Goal: Information Seeking & Learning: Learn about a topic

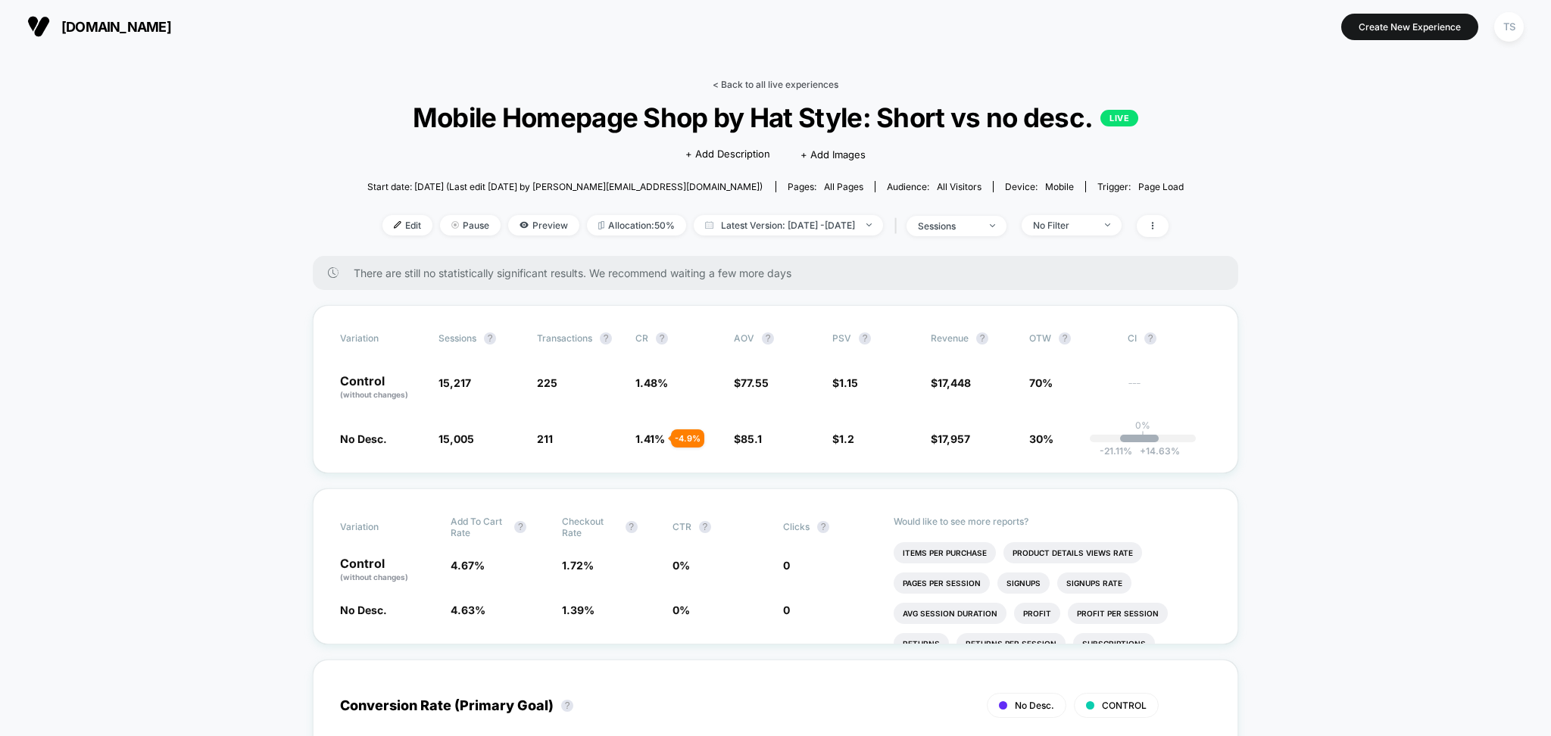
click at [794, 83] on link "< Back to all live experiences" at bounding box center [776, 84] width 126 height 11
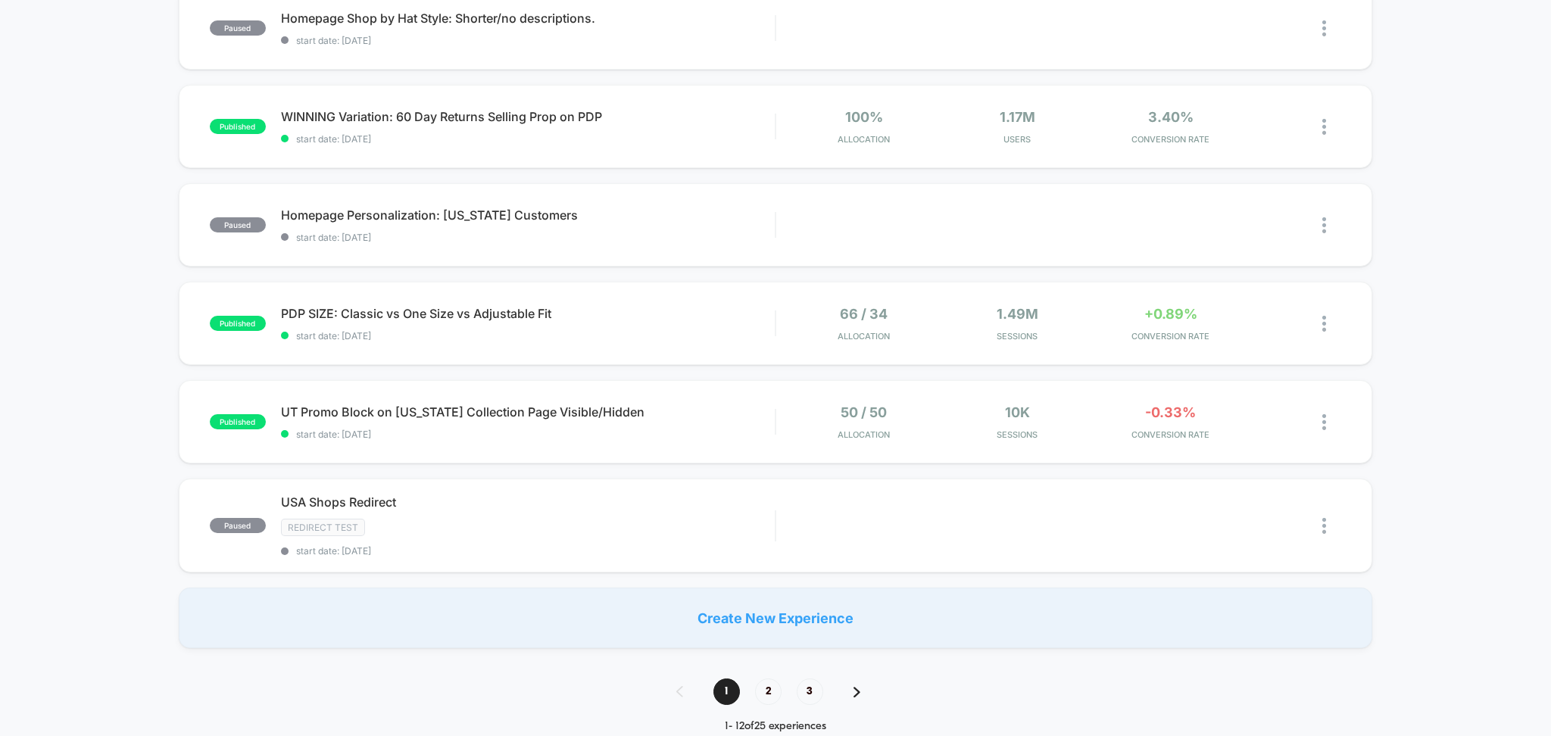
scroll to position [807, 0]
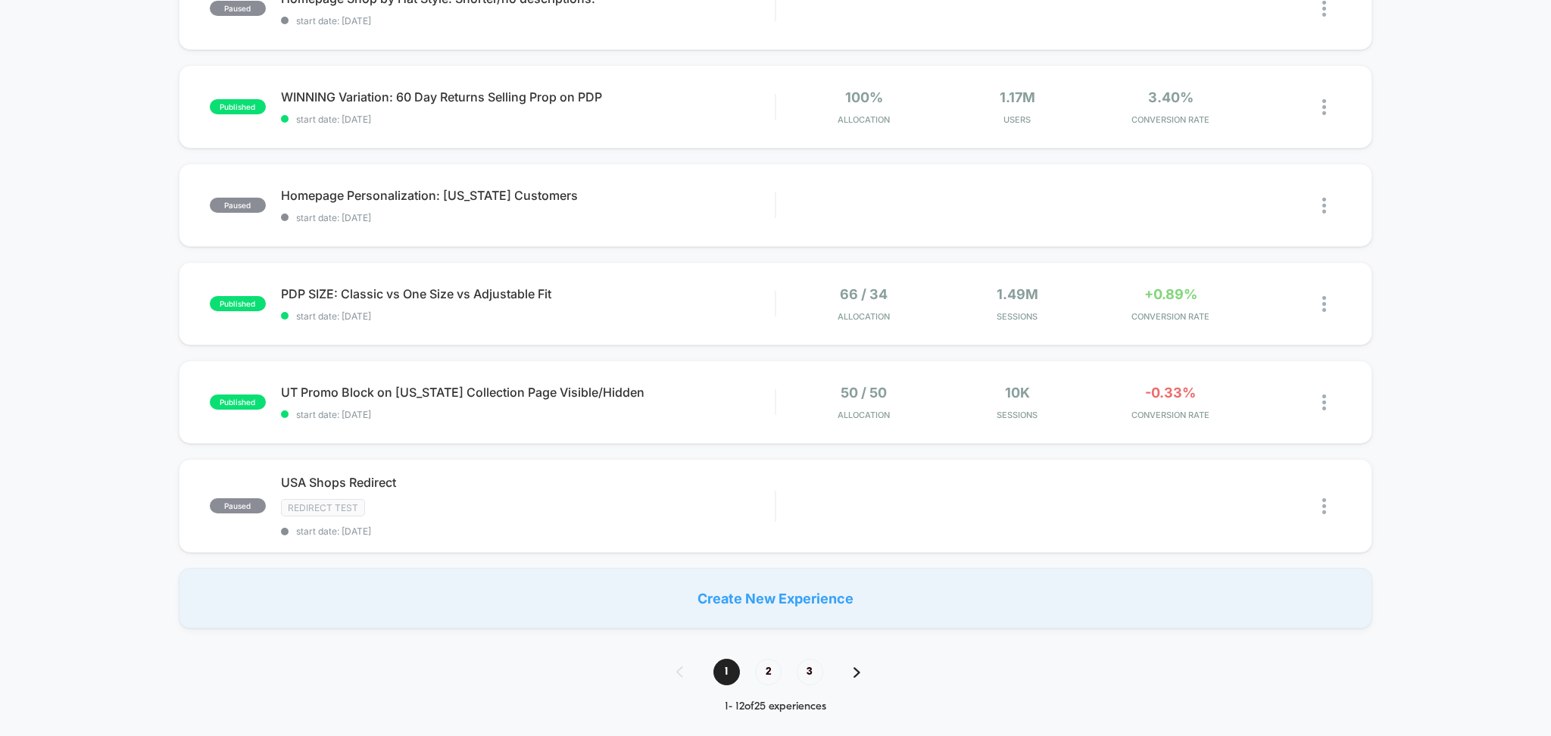
click at [856, 671] on img at bounding box center [857, 672] width 7 height 11
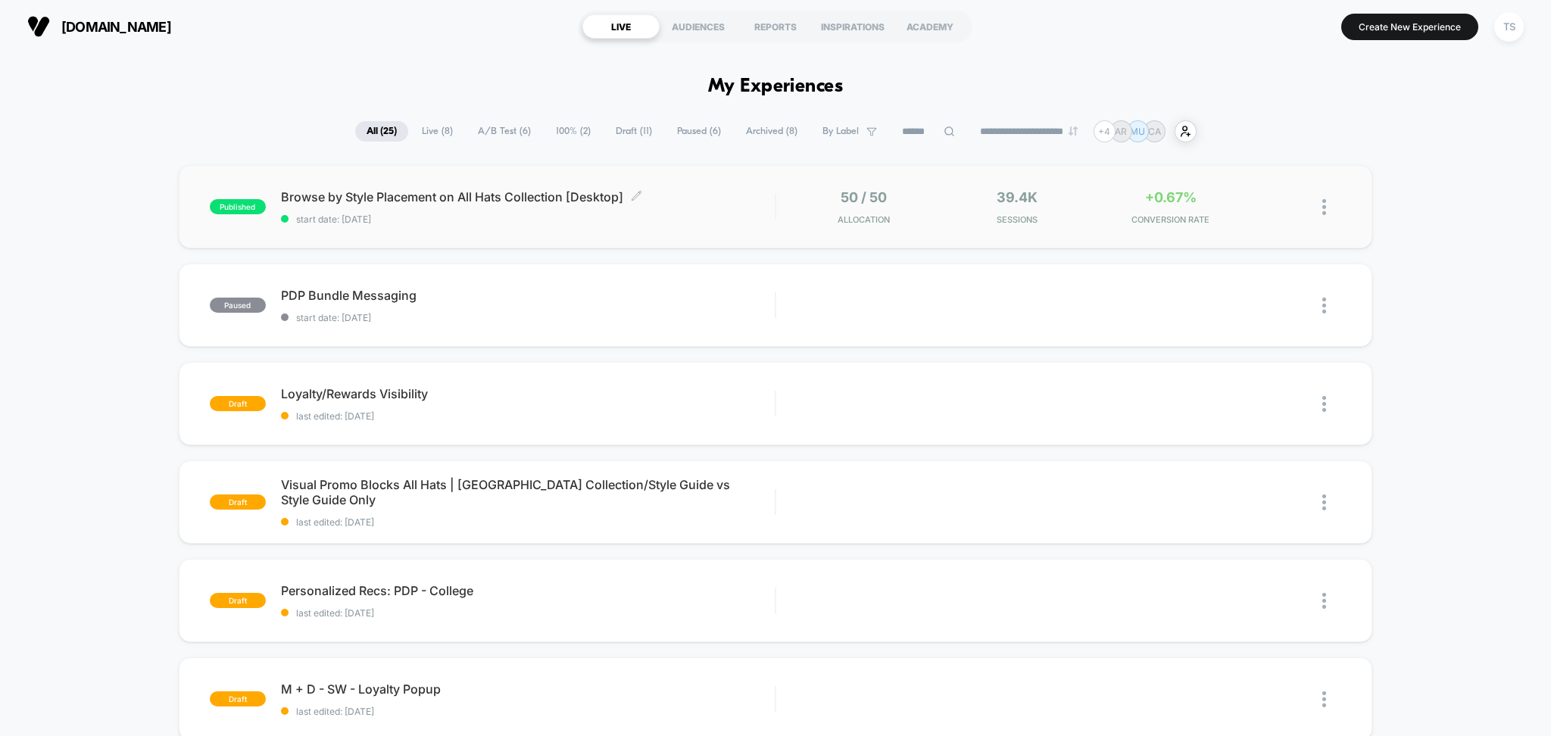
click at [438, 203] on span "Browse by Style Placement on All Hats Collection [Desktop] Click to edit experi…" at bounding box center [528, 196] width 495 height 15
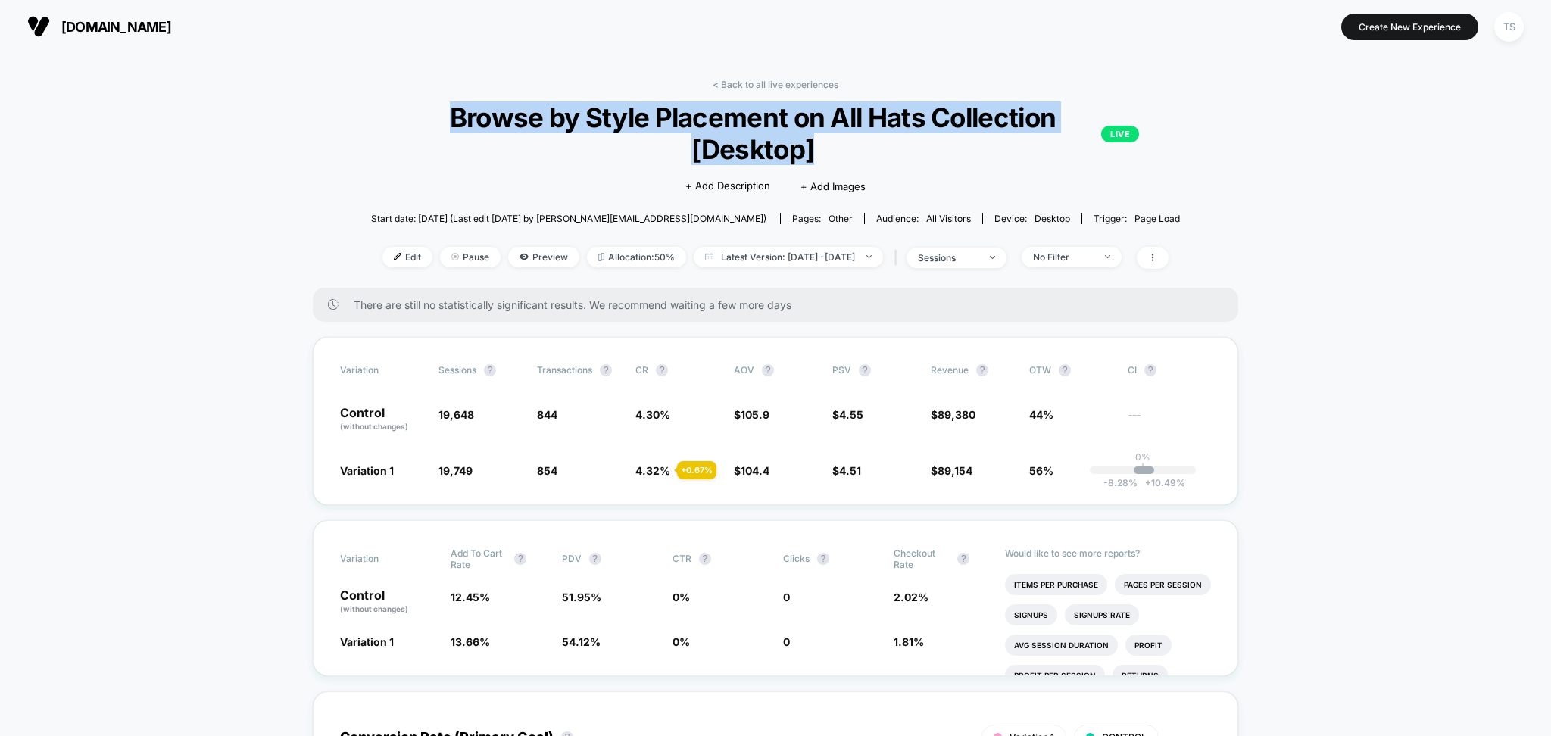
drag, startPoint x: 543, startPoint y: 134, endPoint x: 842, endPoint y: 151, distance: 299.7
click at [842, 151] on span "Browse by Style Placement on All Hats Collection [Desktop] LIVE" at bounding box center [776, 134] width 728 height 64
copy span "Browse by Style Placement on All Hats Collection [Desktop]"
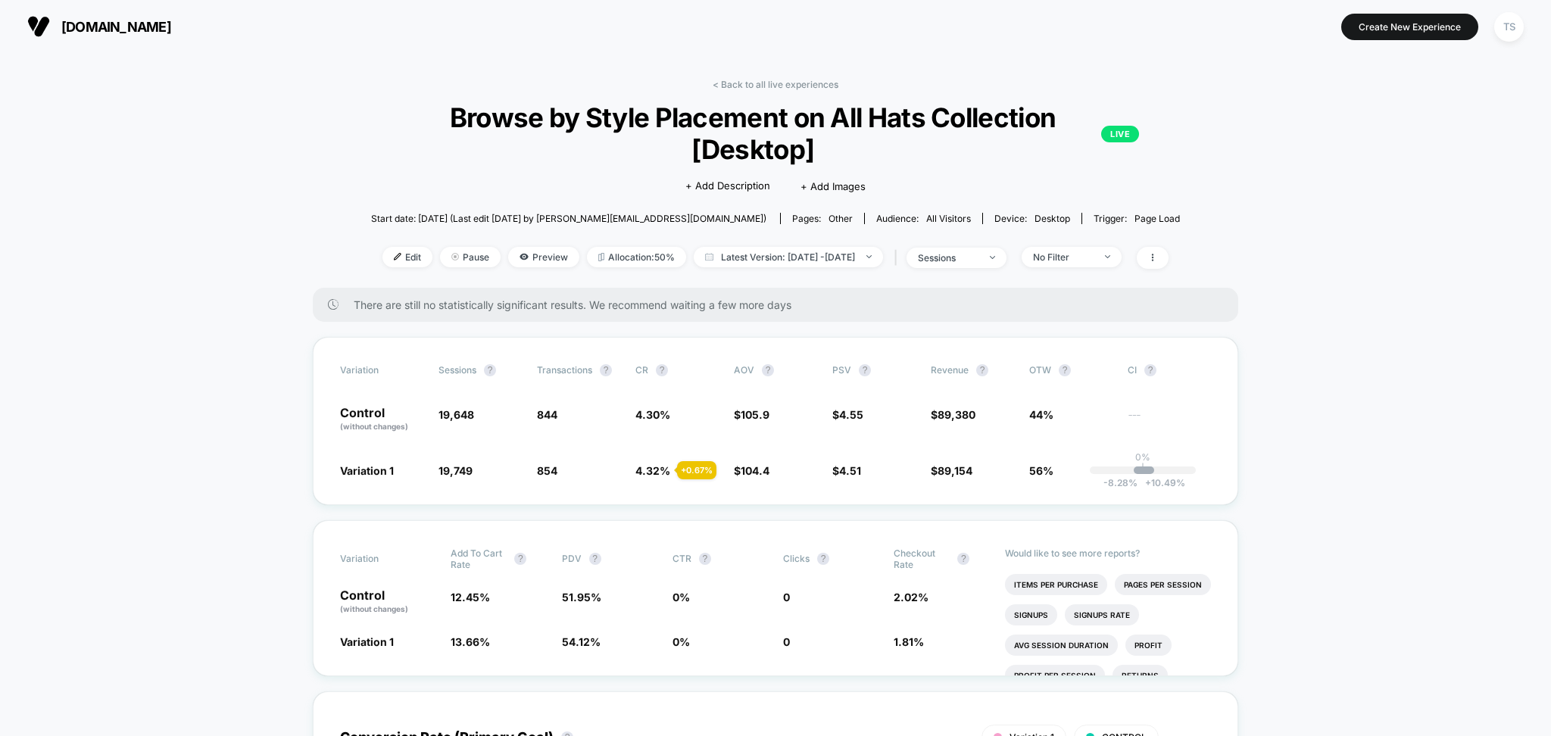
click at [442, 259] on span "Pause" at bounding box center [470, 257] width 61 height 20
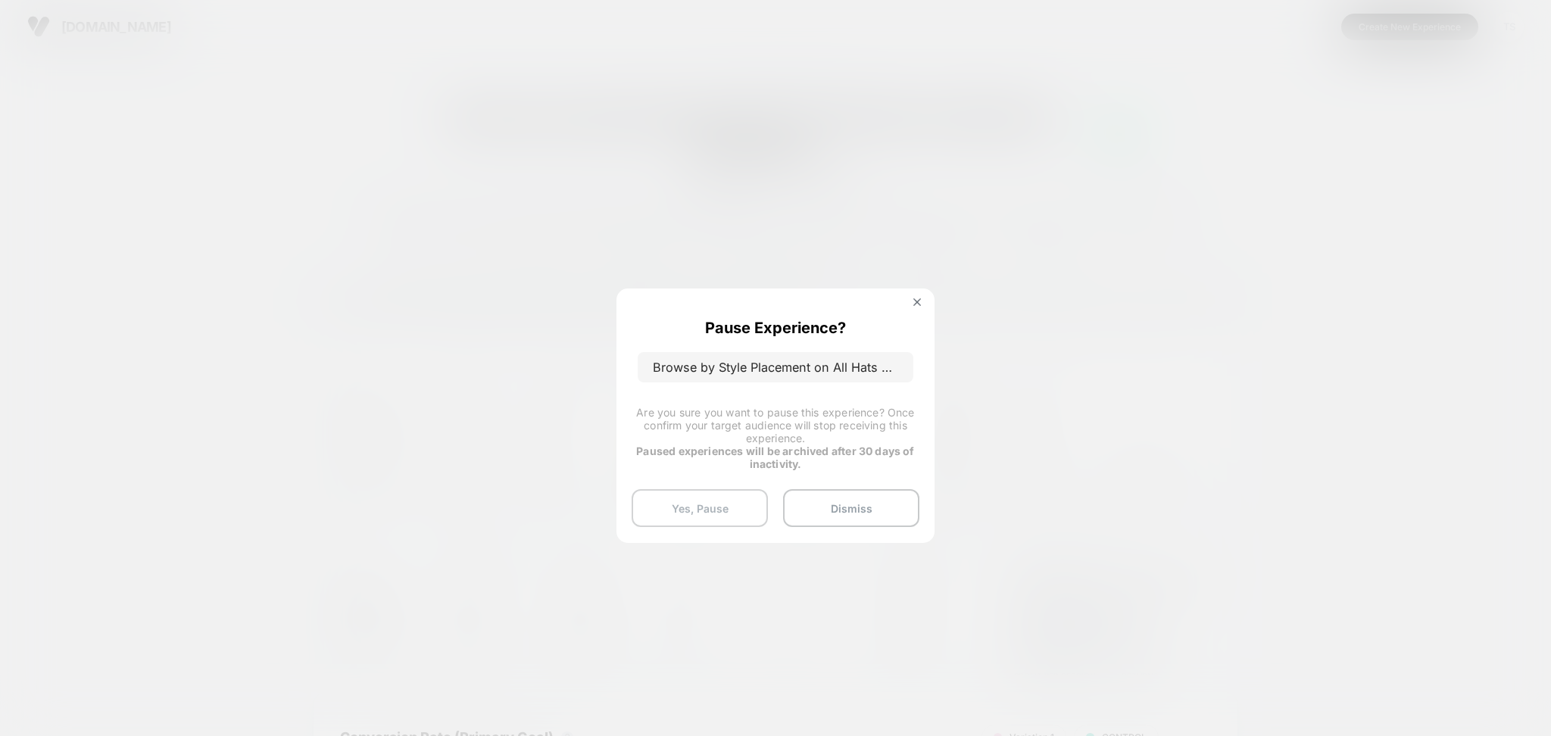
click at [701, 508] on button "Yes, Pause" at bounding box center [700, 508] width 136 height 38
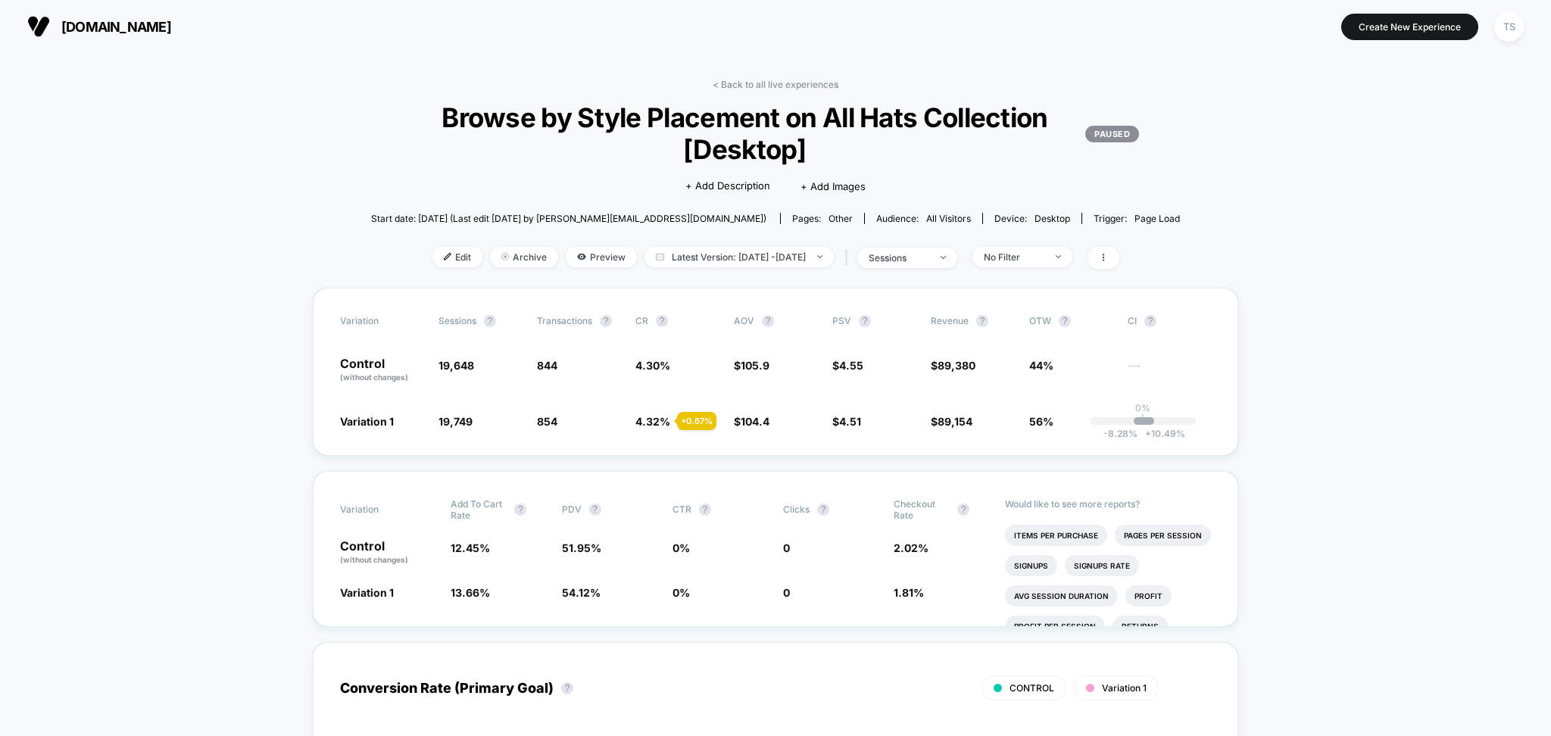
click at [755, 89] on link "< Back to all live experiences" at bounding box center [776, 84] width 126 height 11
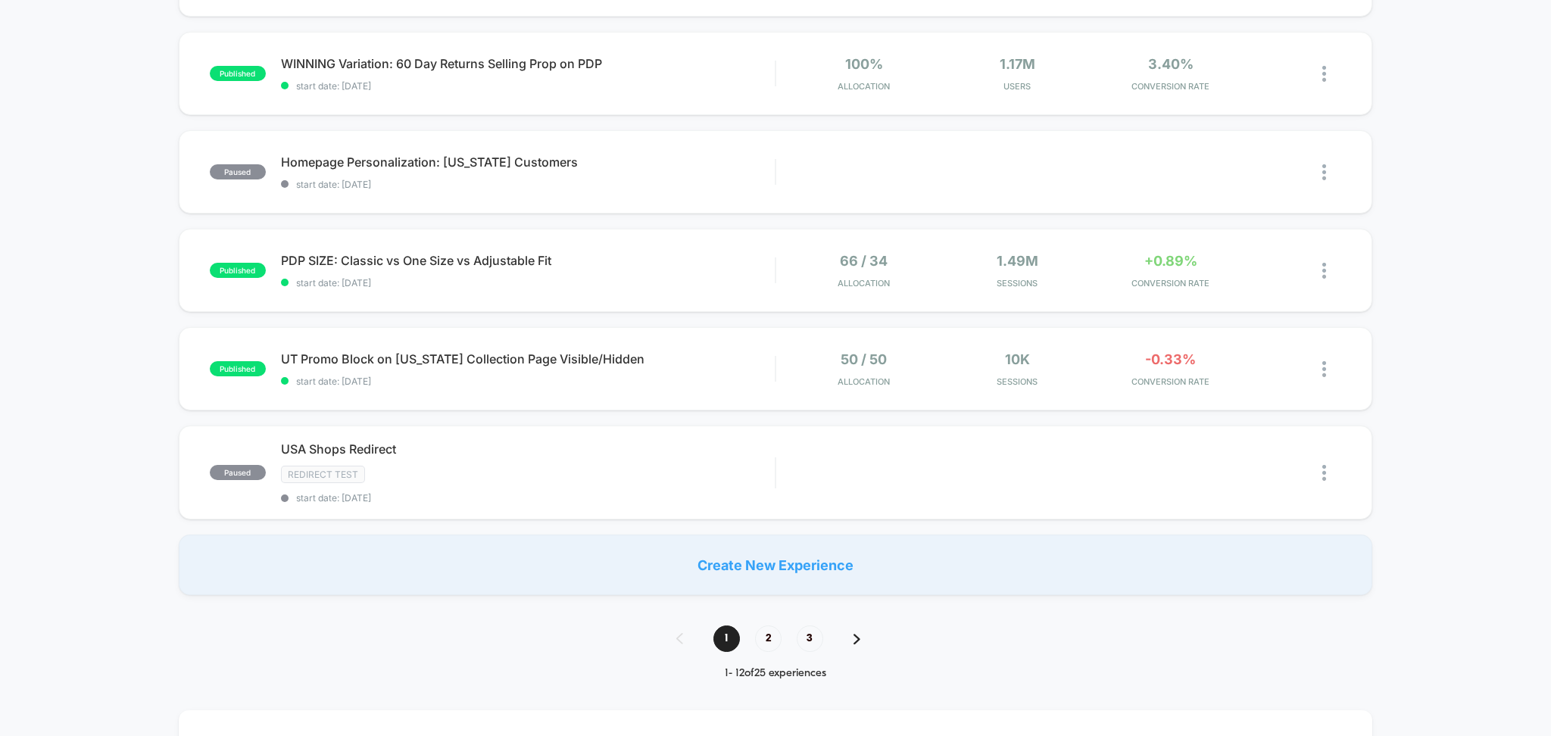
scroll to position [1010, 0]
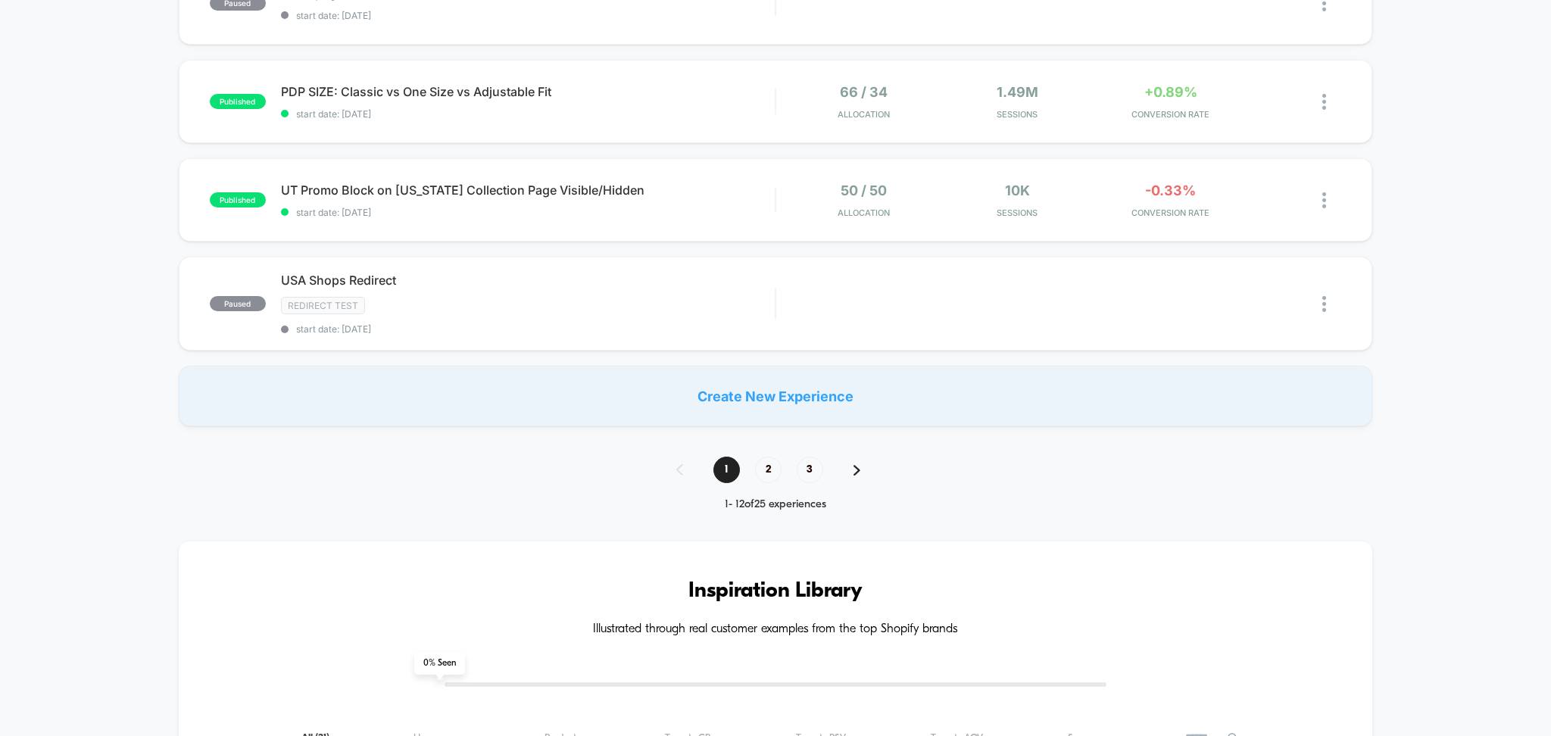
click at [852, 465] on div "1 2 3" at bounding box center [776, 470] width 230 height 27
click at [767, 476] on span "2" at bounding box center [768, 470] width 27 height 27
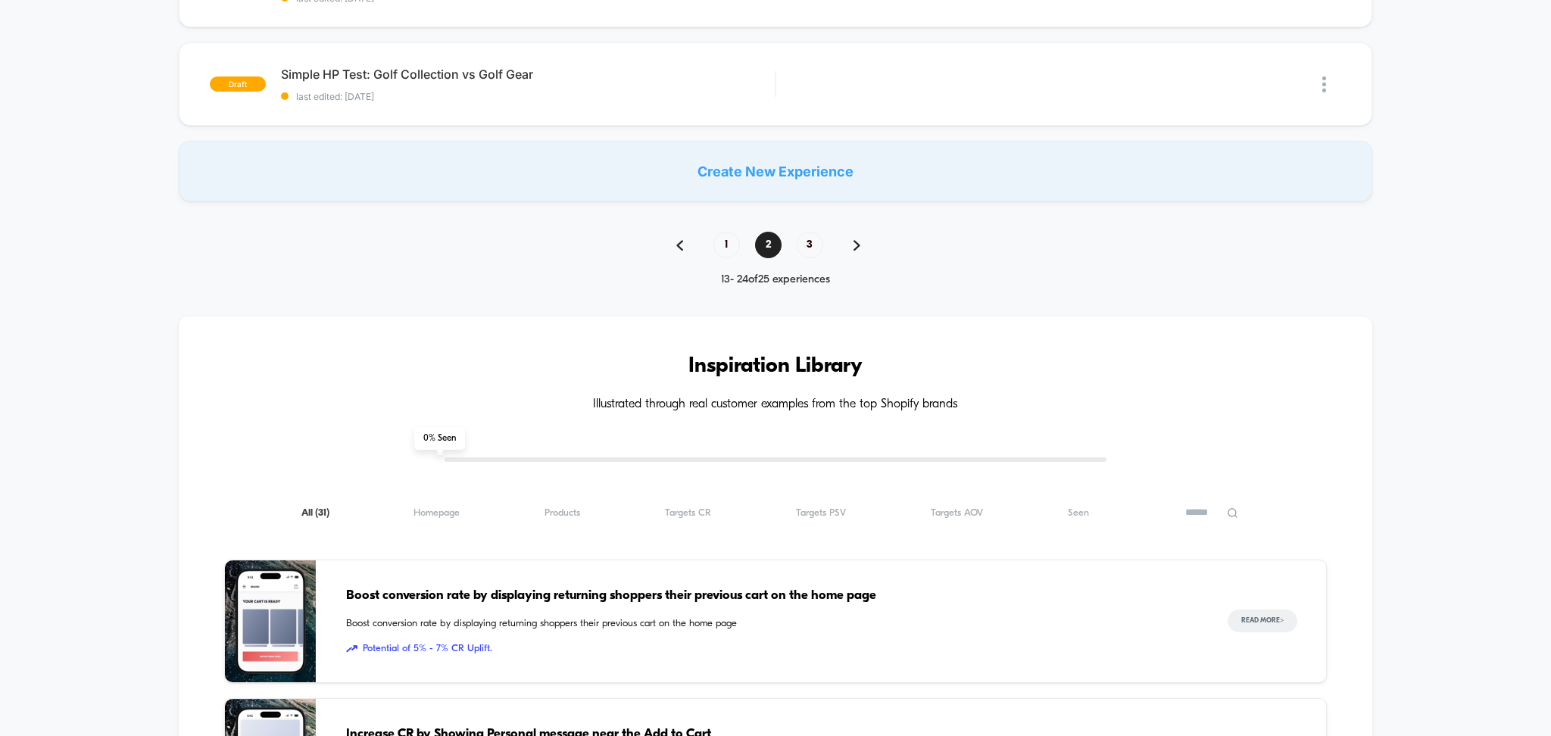
scroll to position [1212, 0]
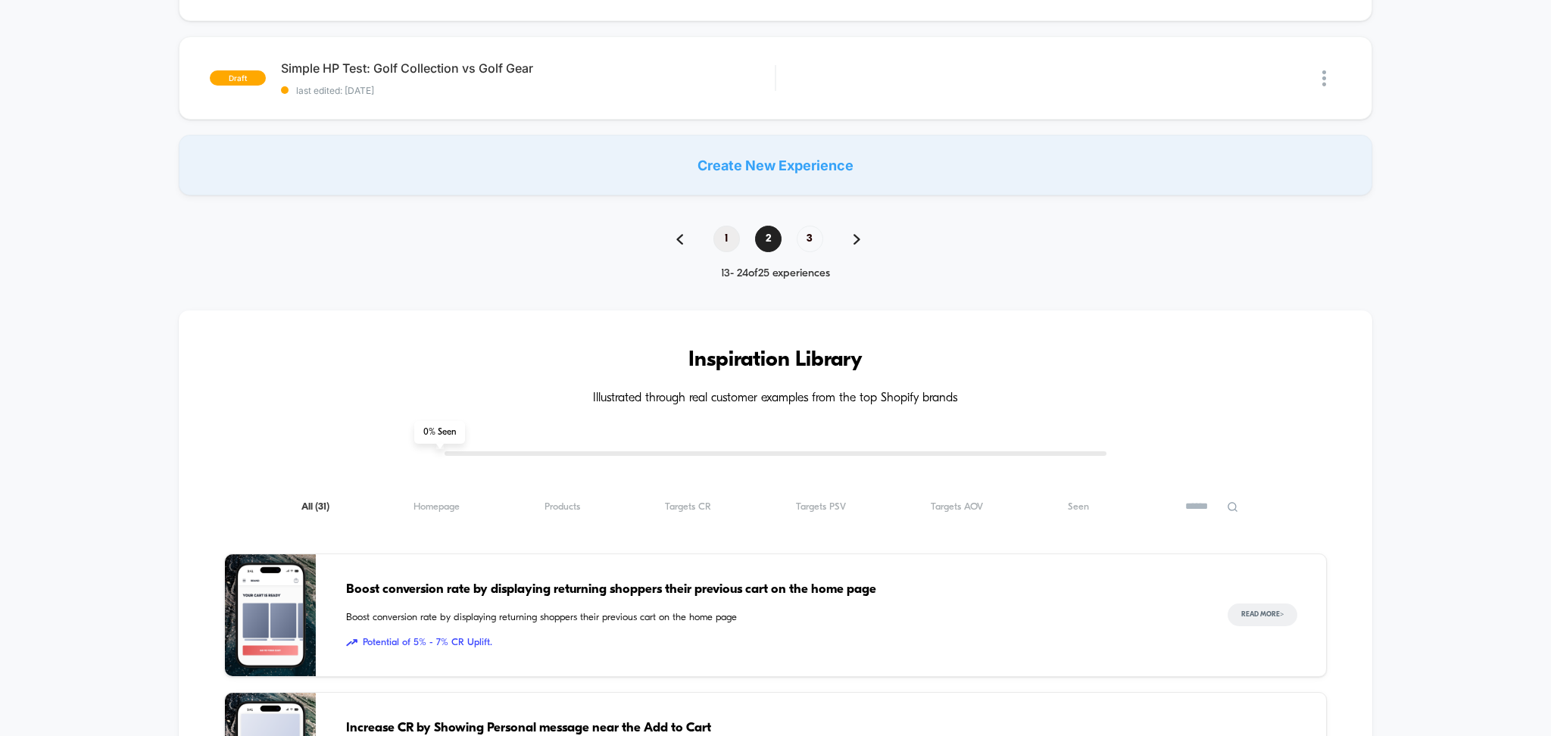
click at [720, 239] on span "1" at bounding box center [727, 239] width 27 height 27
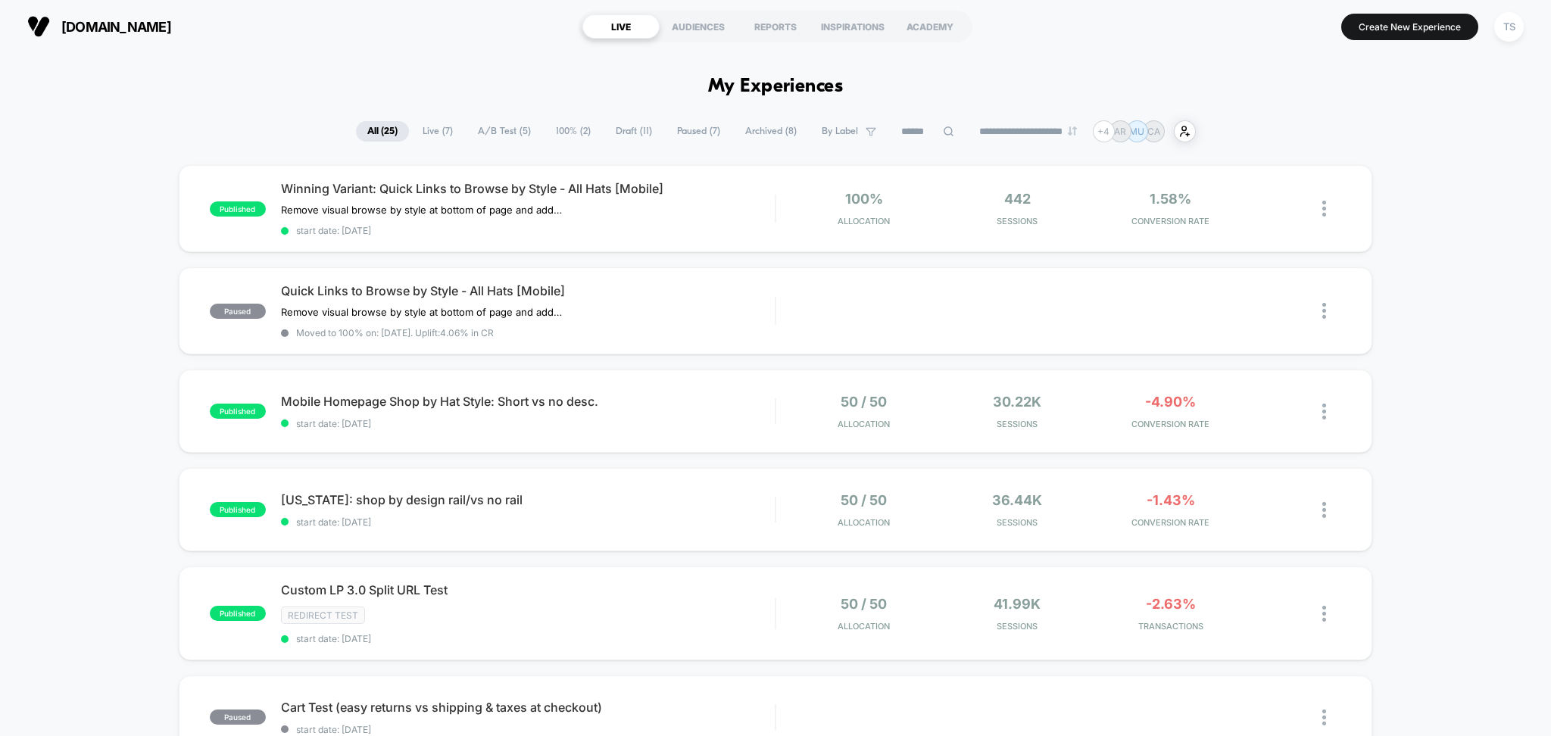
click at [425, 131] on span "Live ( 7 )" at bounding box center [437, 131] width 53 height 20
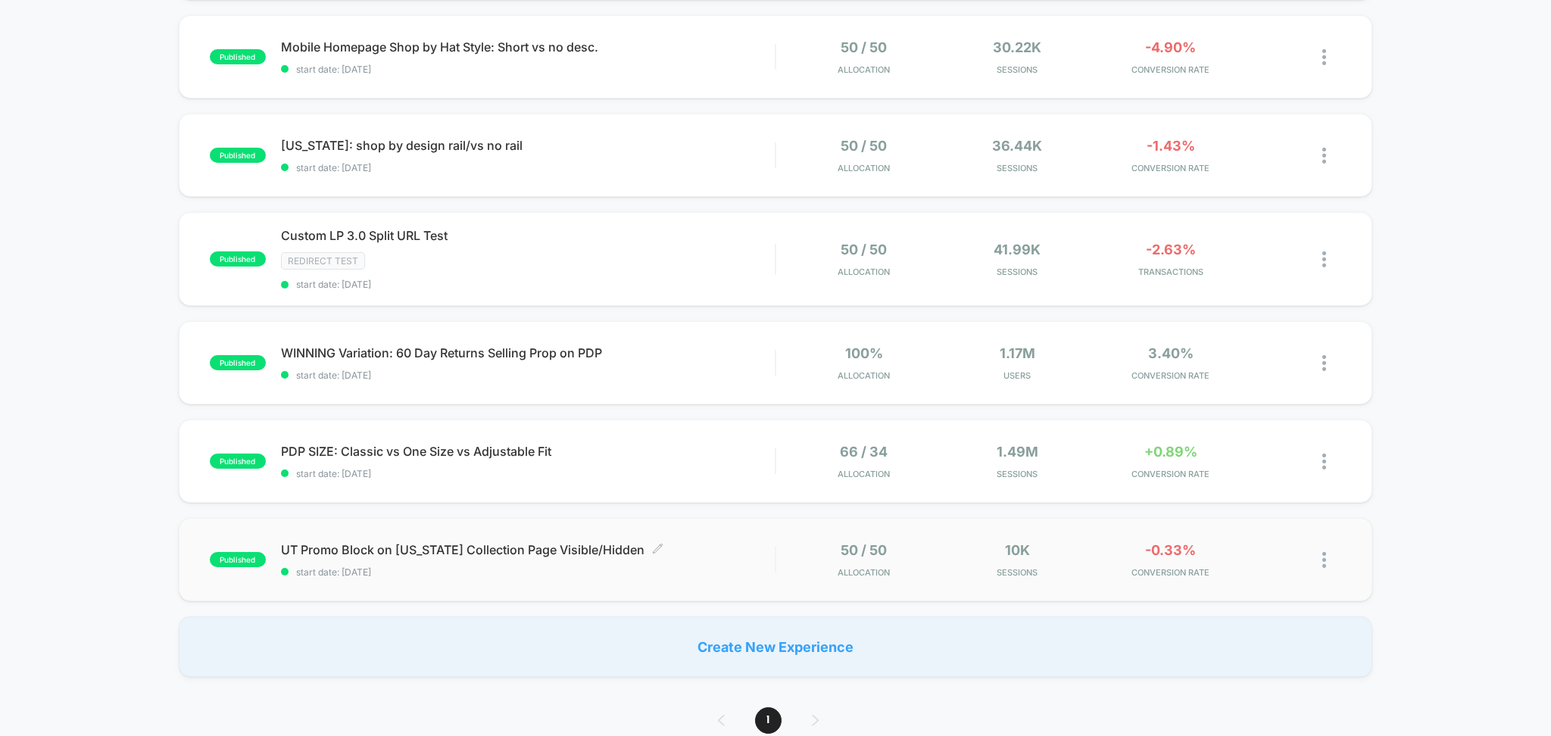
scroll to position [303, 0]
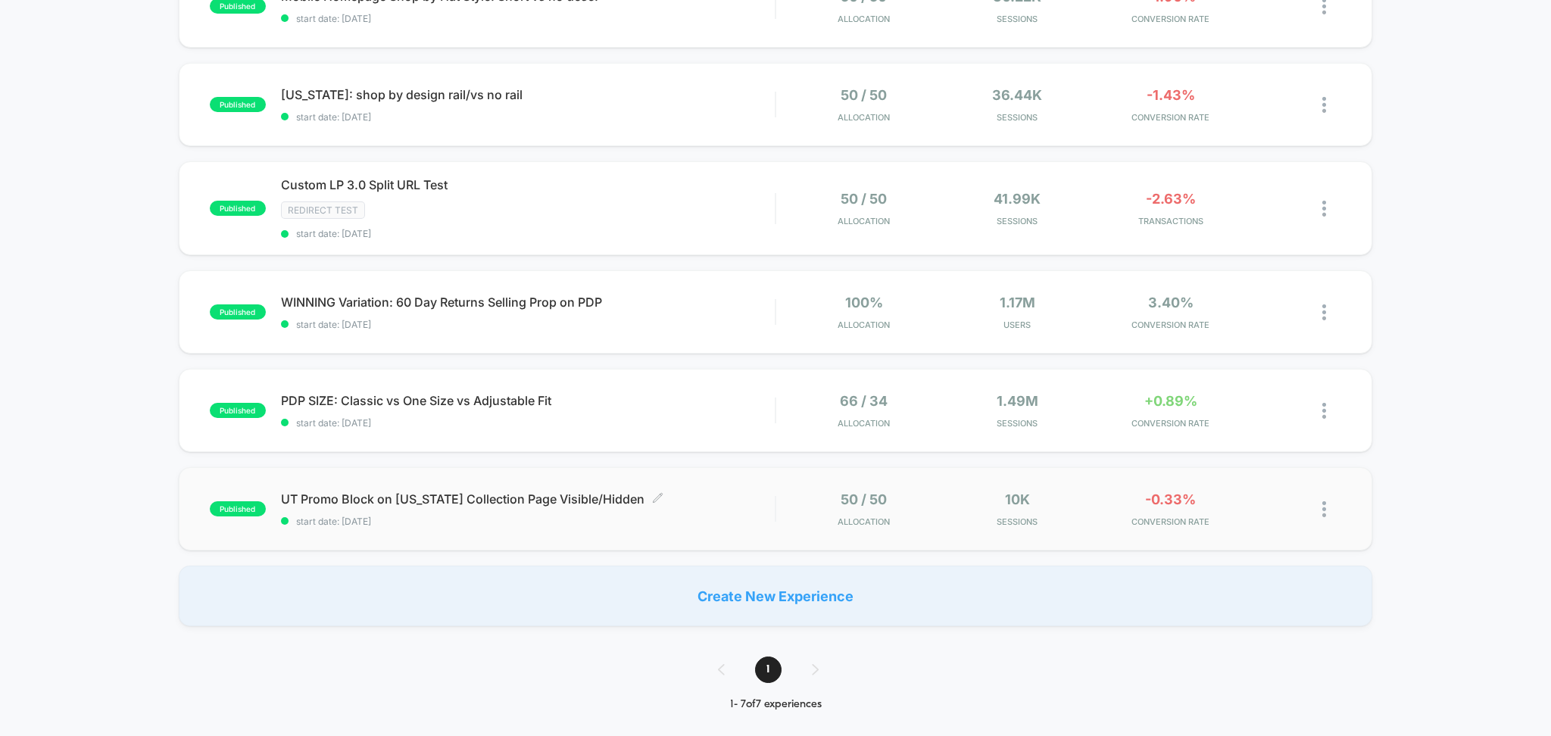
click at [352, 499] on span "UT Promo Block on [US_STATE] Collection Page Visible/Hidden Click to edit exper…" at bounding box center [528, 499] width 495 height 15
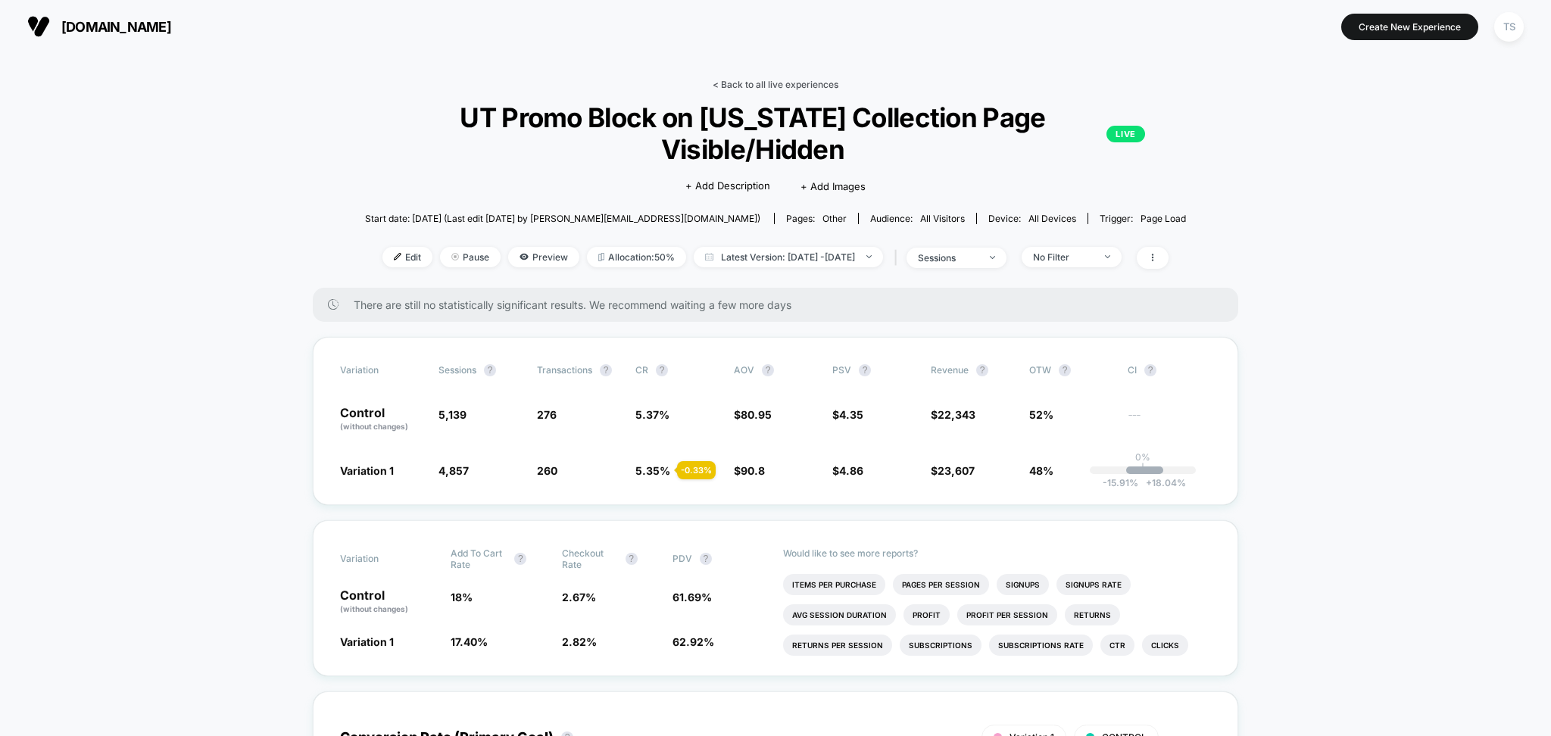
click at [779, 86] on link "< Back to all live experiences" at bounding box center [776, 84] width 126 height 11
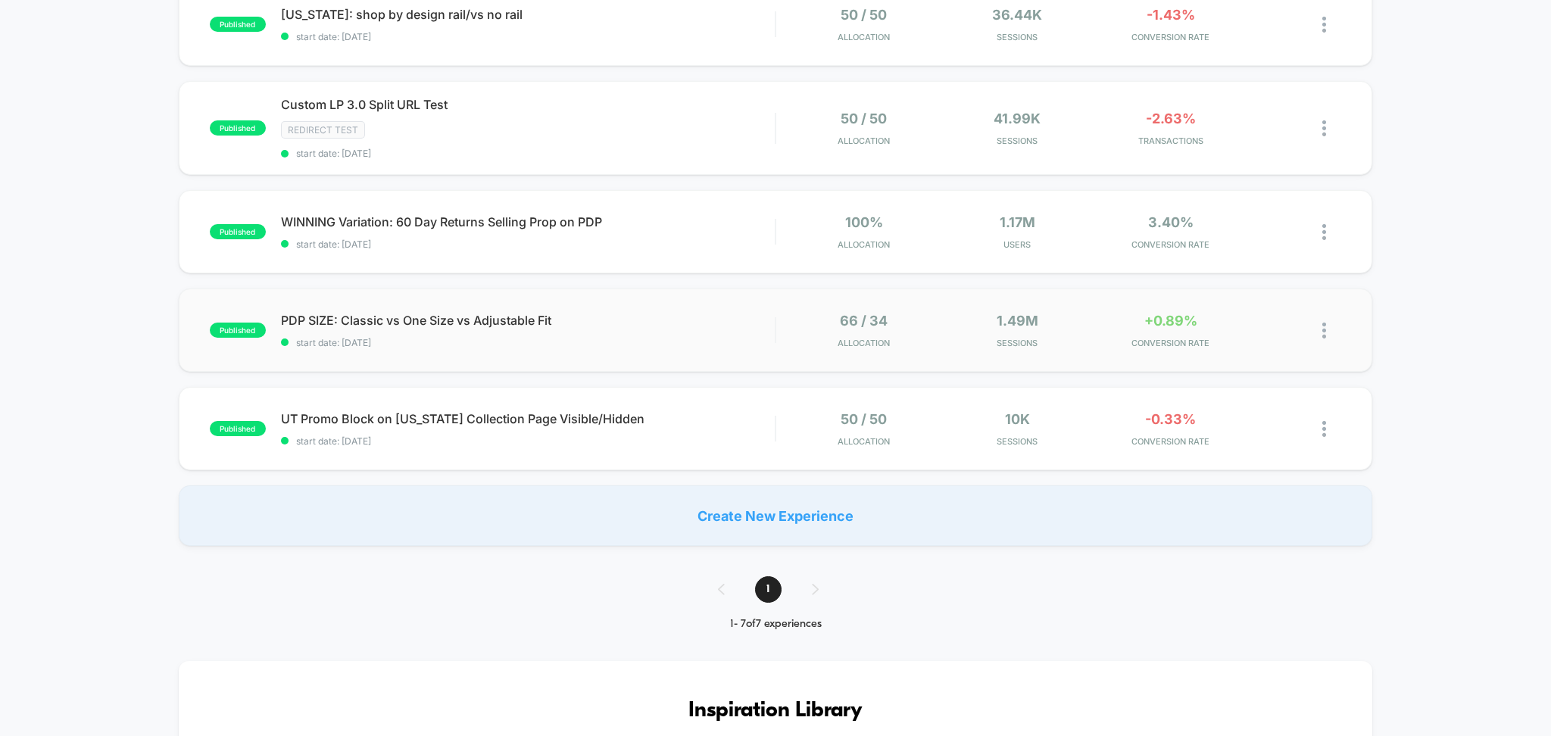
scroll to position [404, 0]
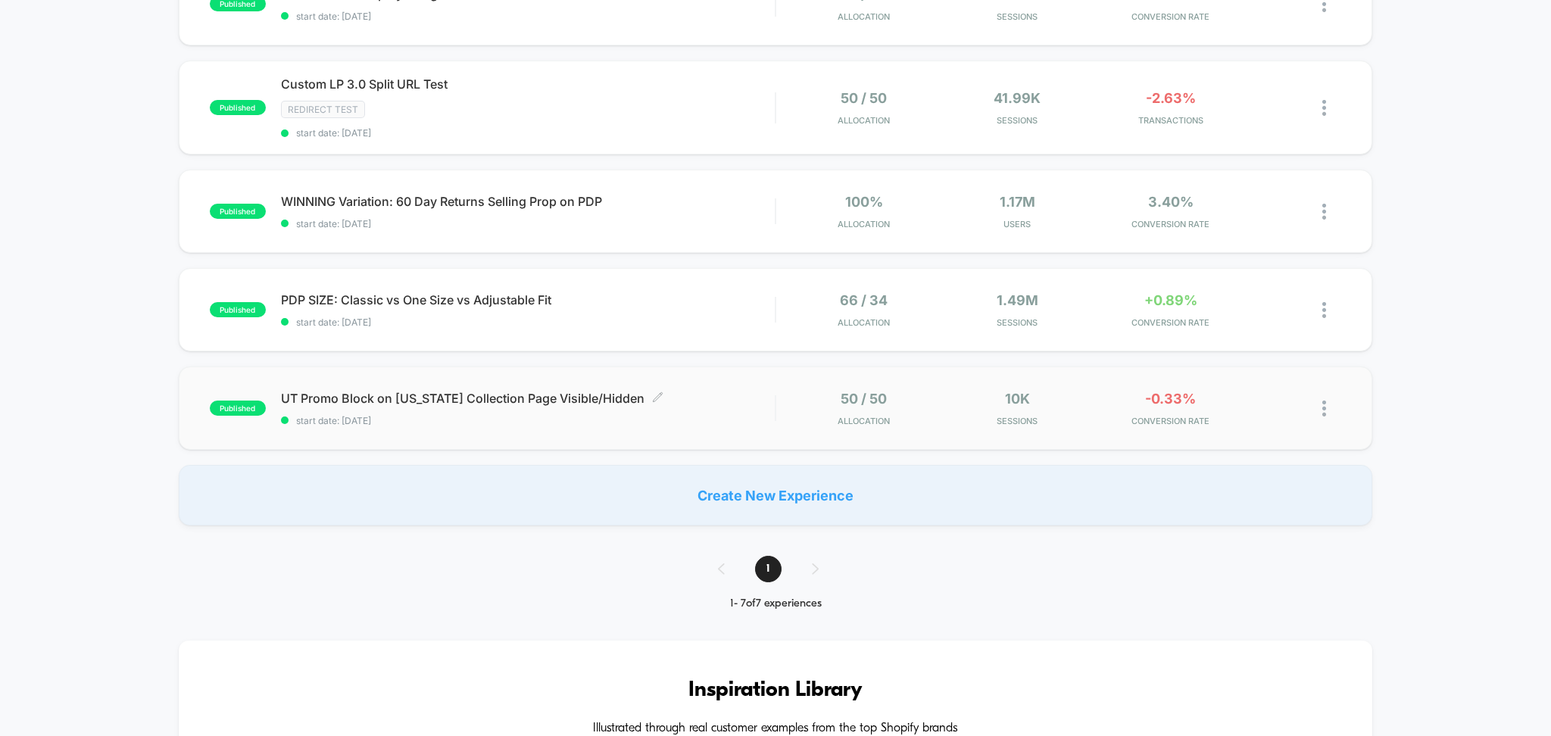
click at [459, 405] on span "UT Promo Block on [US_STATE] Collection Page Visible/Hidden Click to edit exper…" at bounding box center [528, 398] width 495 height 15
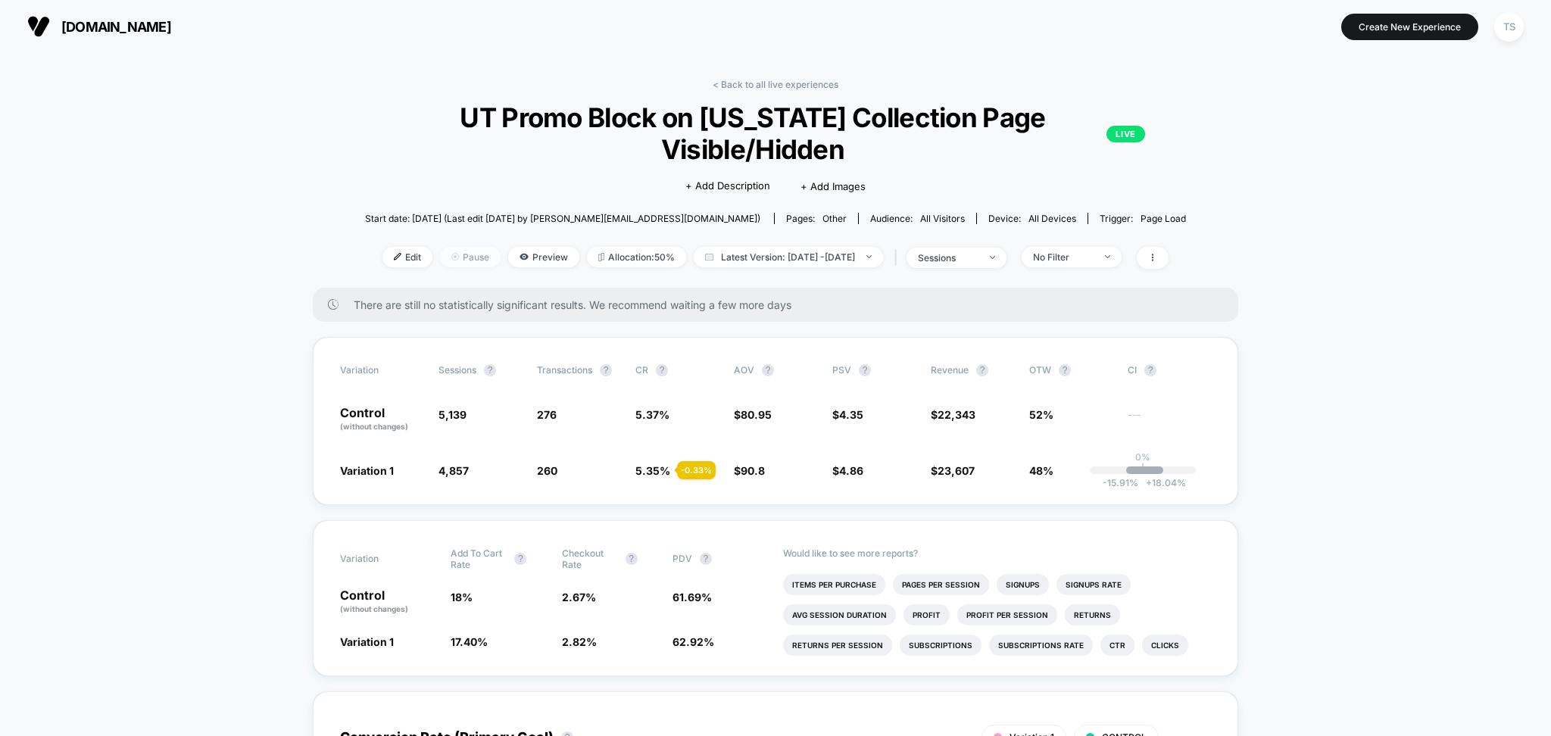
click at [453, 260] on span "Pause" at bounding box center [470, 257] width 61 height 20
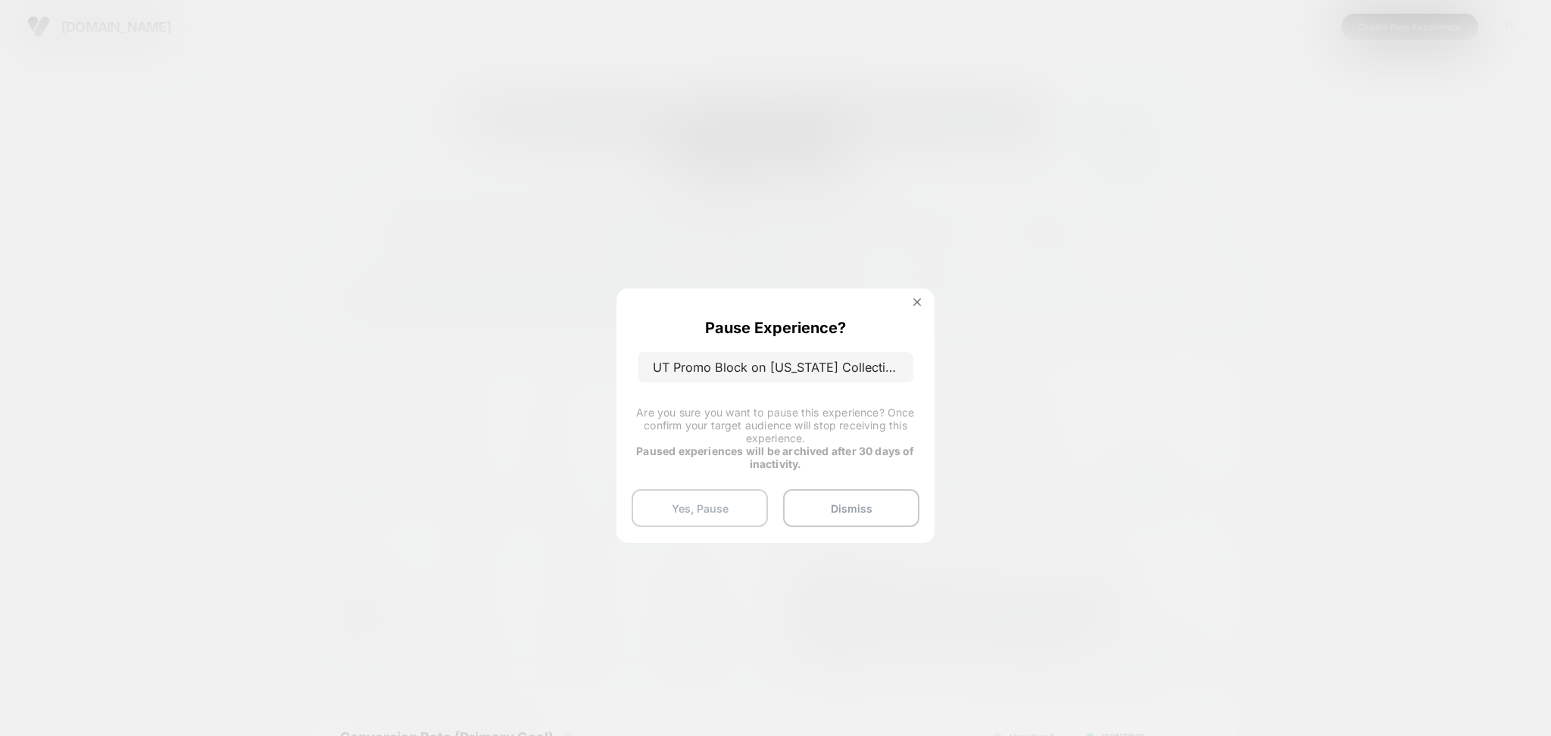
click at [727, 519] on button "Yes, Pause" at bounding box center [700, 508] width 136 height 38
